Goal: Transaction & Acquisition: Purchase product/service

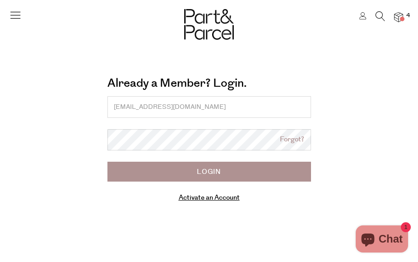
click at [207, 168] on input "Login" at bounding box center [209, 172] width 204 height 20
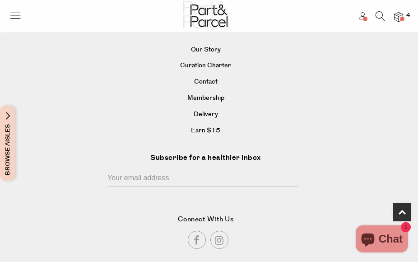
scroll to position [374, 0]
click at [196, 126] on link "Earn $15" at bounding box center [205, 131] width 381 height 14
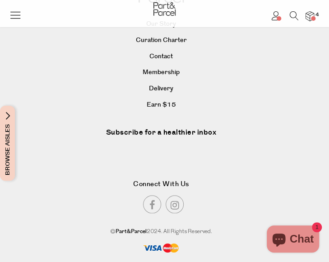
scroll to position [324, 0]
click at [276, 19] on icon at bounding box center [275, 15] width 9 height 9
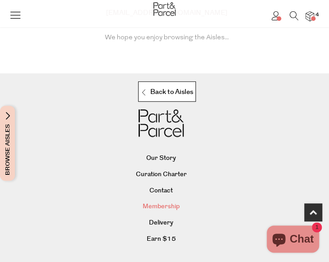
scroll to position [258, 0]
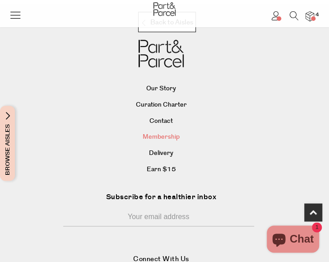
click at [172, 138] on link "Membership" at bounding box center [161, 137] width 292 height 14
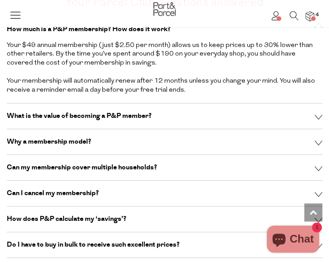
scroll to position [2892, 0]
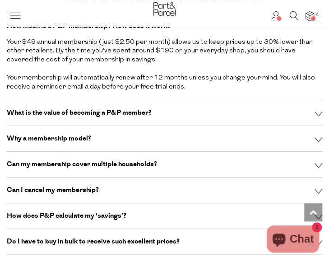
click at [224, 108] on p "What is the value of becoming a P&P member?" at bounding box center [117, 112] width 221 height 9
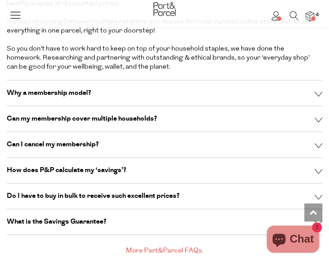
scroll to position [2969, 0]
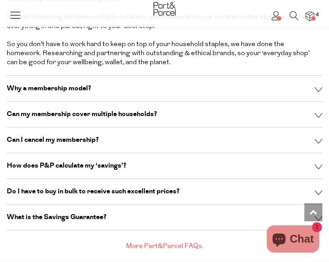
click at [204, 135] on div "Can I cancel my membership? Absolutely. You can cancel anytime via your account…" at bounding box center [165, 140] width 316 height 26
click at [313, 135] on div "Can I cancel my membership?" at bounding box center [165, 139] width 316 height 9
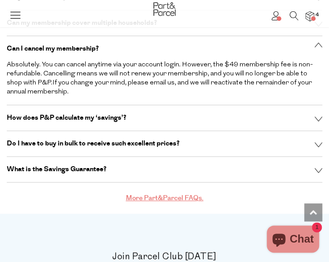
scroll to position [3037, 0]
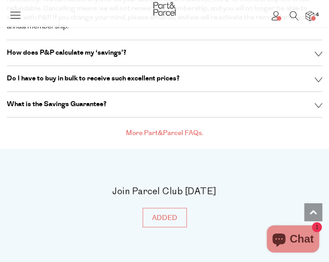
click at [170, 128] on link "More Part&Parcel FAQs." at bounding box center [165, 132] width 78 height 9
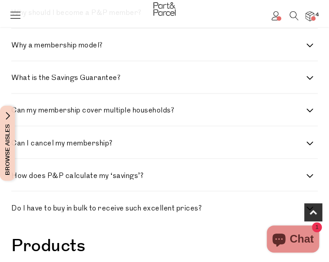
scroll to position [355, 0]
click at [310, 147] on label "Can I cancel my membership?" at bounding box center [164, 142] width 306 height 7
click at [11, 139] on membership\? "Can I cancel my membership?" at bounding box center [11, 139] width 0 height 0
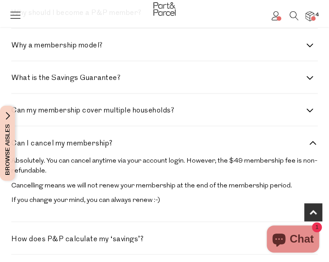
scroll to position [0, 0]
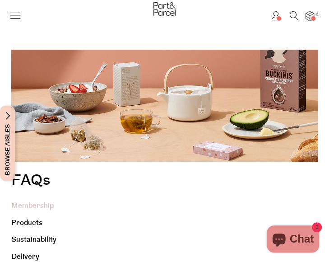
click at [275, 17] on icon at bounding box center [275, 15] width 9 height 9
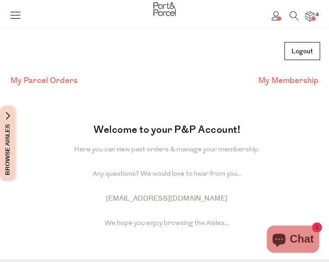
scroll to position [3, 0]
click at [293, 80] on link "My Membership" at bounding box center [288, 81] width 60 height 12
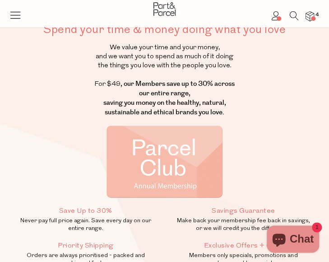
scroll to position [32, 0]
click at [311, 16] on img at bounding box center [310, 15] width 9 height 9
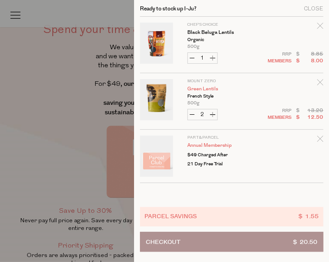
click at [208, 89] on link "Green Lentils" at bounding box center [222, 89] width 70 height 5
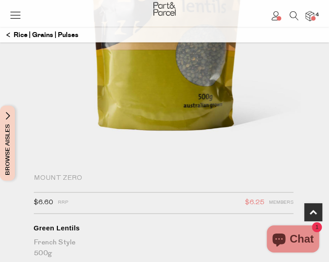
scroll to position [195, 0]
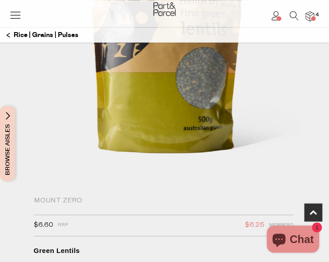
click at [307, 15] on img at bounding box center [310, 15] width 9 height 9
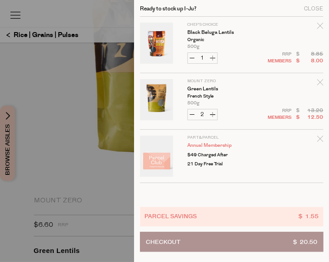
click at [212, 145] on link "Annual Membership" at bounding box center [222, 145] width 70 height 5
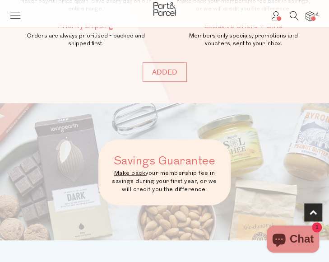
scroll to position [253, 0]
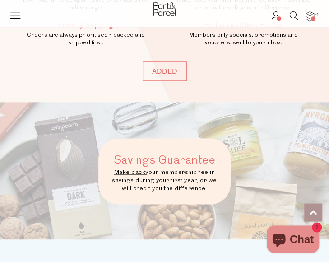
click at [313, 217] on link at bounding box center [313, 212] width 18 height 18
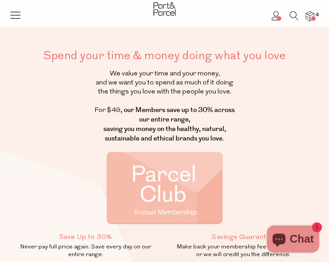
scroll to position [0, 0]
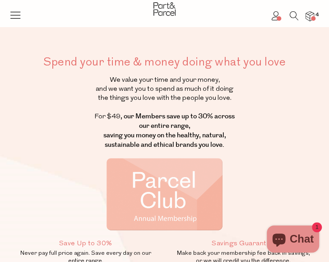
click at [304, 237] on span "Chat" at bounding box center [302, 239] width 24 height 14
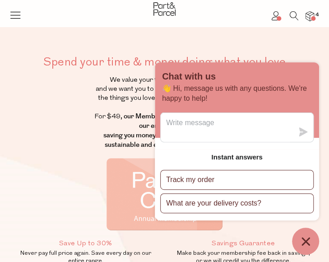
click at [61, 156] on div "Spend your time & money doing what you love We value your time and your money, …" at bounding box center [164, 193] width 329 height 279
click at [305, 245] on icon "Chat window" at bounding box center [306, 241] width 14 height 14
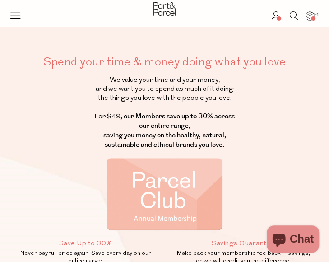
click at [15, 18] on icon at bounding box center [15, 15] width 13 height 13
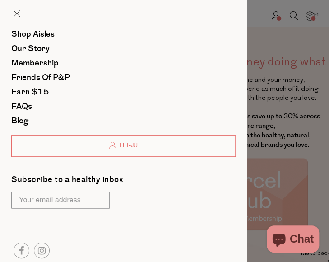
scroll to position [54, 0]
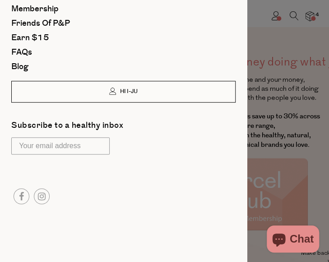
click at [176, 92] on link "Hi I-Ju" at bounding box center [123, 92] width 224 height 22
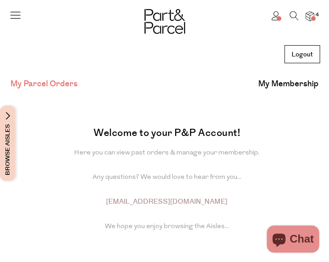
click at [278, 17] on span at bounding box center [279, 18] width 5 height 5
click at [292, 84] on link "My Membership" at bounding box center [288, 84] width 60 height 12
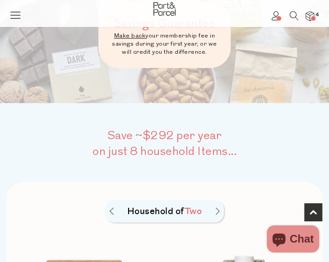
scroll to position [411, 0]
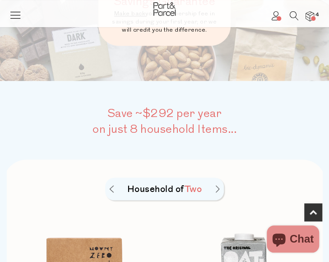
click at [219, 188] on img at bounding box center [218, 188] width 4 height 7
click at [113, 188] on img at bounding box center [112, 188] width 4 height 7
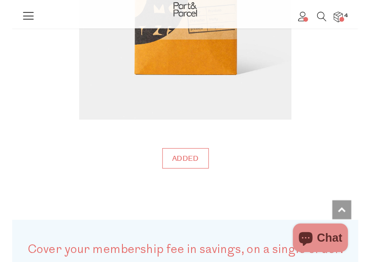
scroll to position [1749, 0]
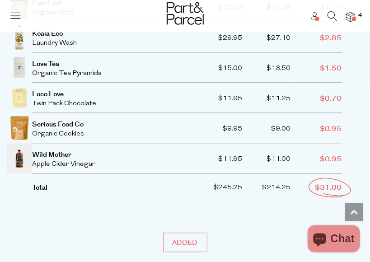
click at [314, 17] on icon at bounding box center [314, 15] width 7 height 7
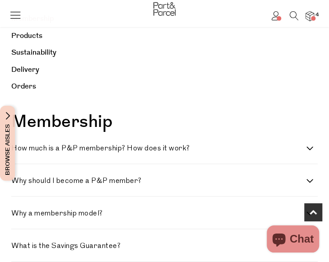
click at [271, 145] on h4 "How much is a P&P membership? How does it work?" at bounding box center [159, 148] width 297 height 7
click at [11, 145] on work\? "How much is a P&P membership? How does it work?" at bounding box center [11, 145] width 0 height 0
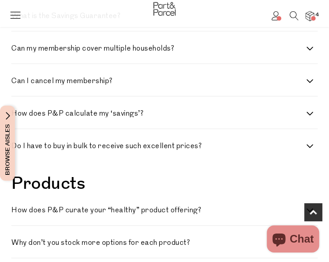
scroll to position [492, 0]
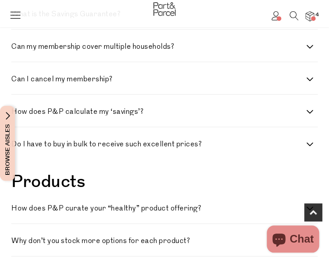
click at [308, 50] on h4 "Can my membership cover multiple households?" at bounding box center [159, 46] width 297 height 7
click at [11, 43] on households\? "Can my membership cover multiple households?" at bounding box center [11, 43] width 0 height 0
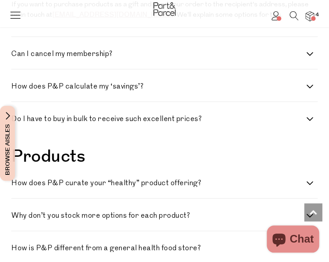
scroll to position [615, 0]
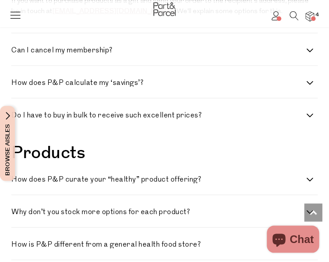
click at [288, 54] on h4 "Can I cancel my membership?" at bounding box center [159, 49] width 297 height 7
click at [11, 46] on membership\? "Can I cancel my membership?" at bounding box center [11, 46] width 0 height 0
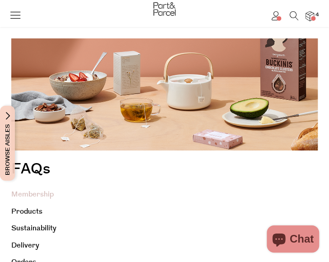
scroll to position [0, 0]
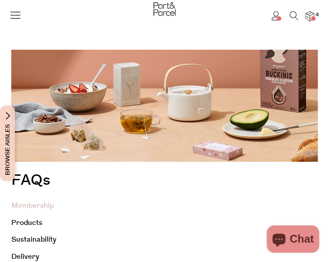
click at [307, 19] on img at bounding box center [310, 15] width 9 height 9
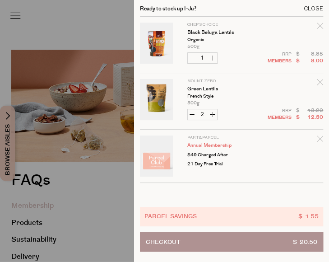
click at [311, 11] on div "Close" at bounding box center [313, 8] width 19 height 5
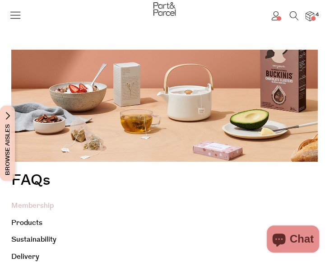
click at [292, 17] on icon at bounding box center [294, 15] width 9 height 9
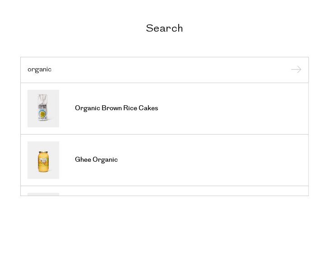
type input "organic"
click at [51, 68] on input "organic" at bounding box center [165, 69] width 274 height 7
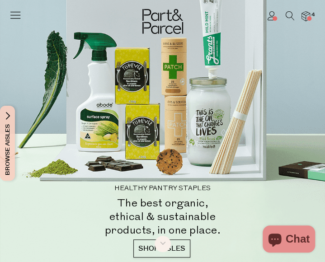
click at [276, 14] on icon at bounding box center [289, 15] width 9 height 9
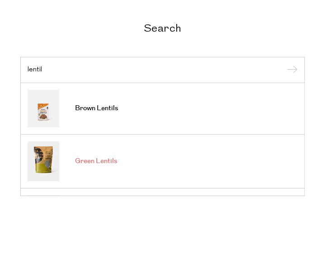
type input "lentil"
click at [96, 160] on span "Green Lentils" at bounding box center [96, 161] width 42 height 9
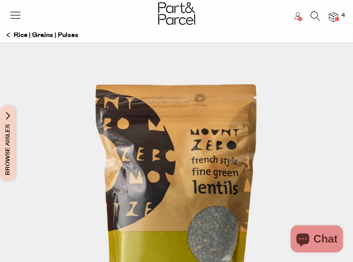
click at [315, 16] on icon at bounding box center [315, 16] width 9 height 10
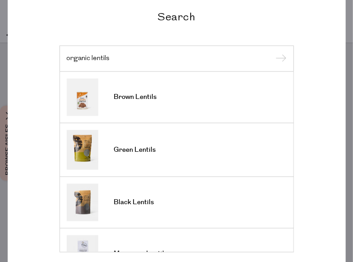
type input "organic lentils"
click at [274, 52] on input "submit" at bounding box center [281, 59] width 14 height 14
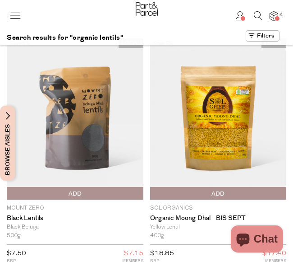
click at [258, 15] on icon at bounding box center [258, 15] width 9 height 9
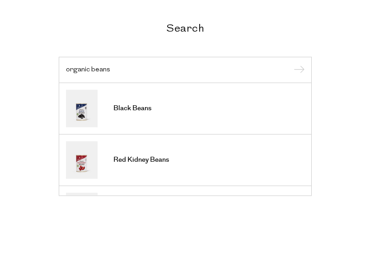
scroll to position [80, 0]
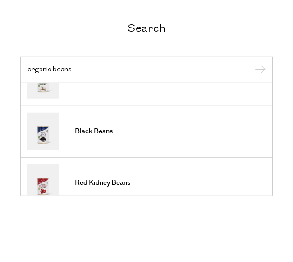
type input "organic beans"
click at [152, 28] on h2 "Search" at bounding box center [146, 27] width 253 height 13
click at [242, 28] on h2 "Search" at bounding box center [146, 27] width 253 height 13
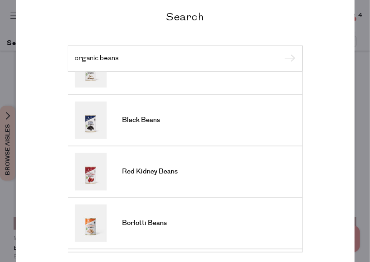
click at [7, 93] on div "Search organic beans Butter Beans Cannellini Beans Black Beans Red Kidney Beans…" at bounding box center [185, 131] width 370 height 262
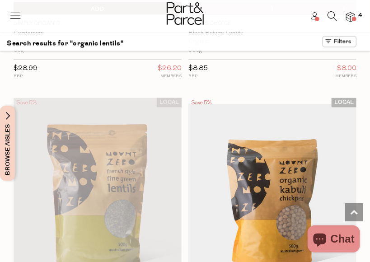
scroll to position [1622, 0]
